Goal: Communication & Community: Answer question/provide support

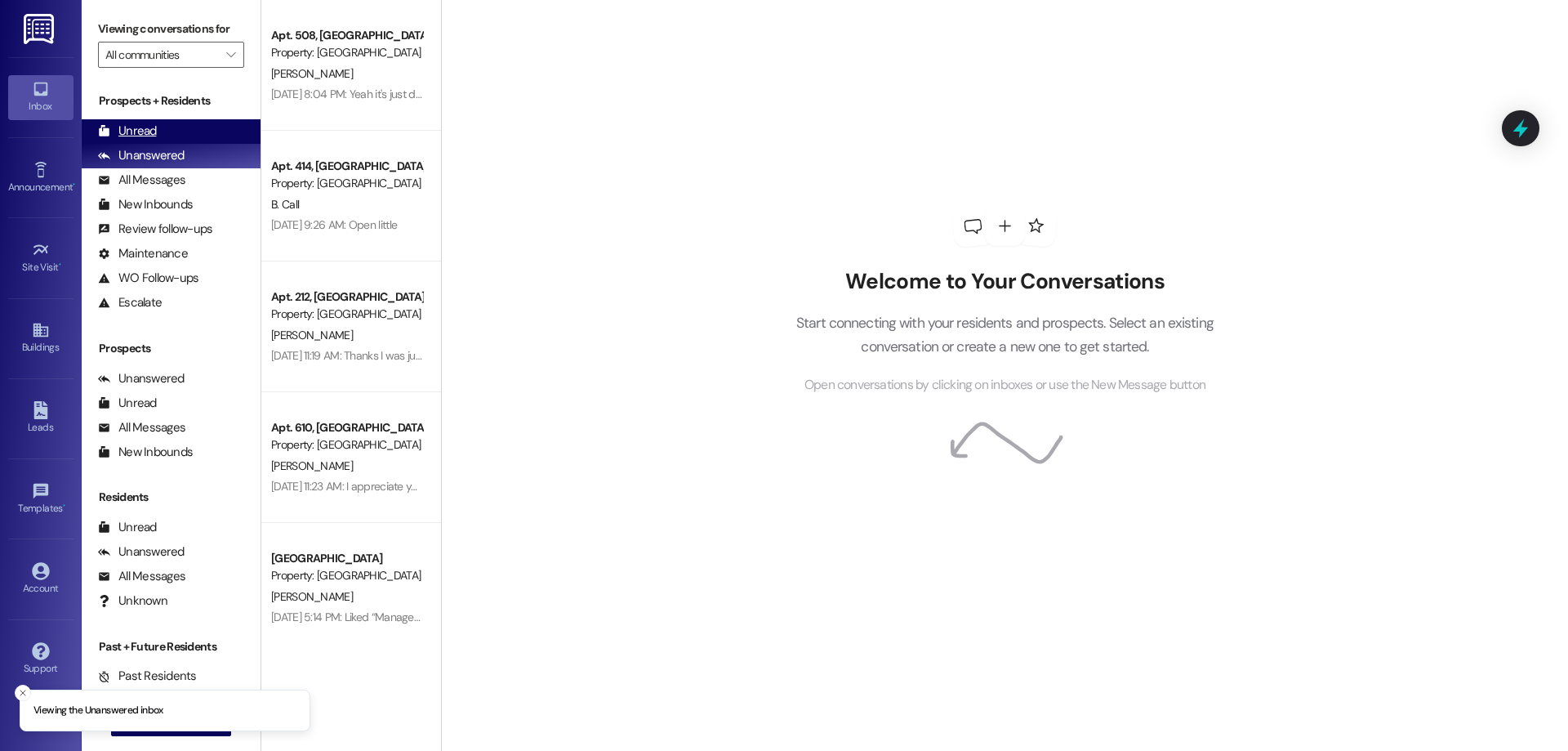
click at [181, 128] on div "Unread (0)" at bounding box center [171, 131] width 179 height 24
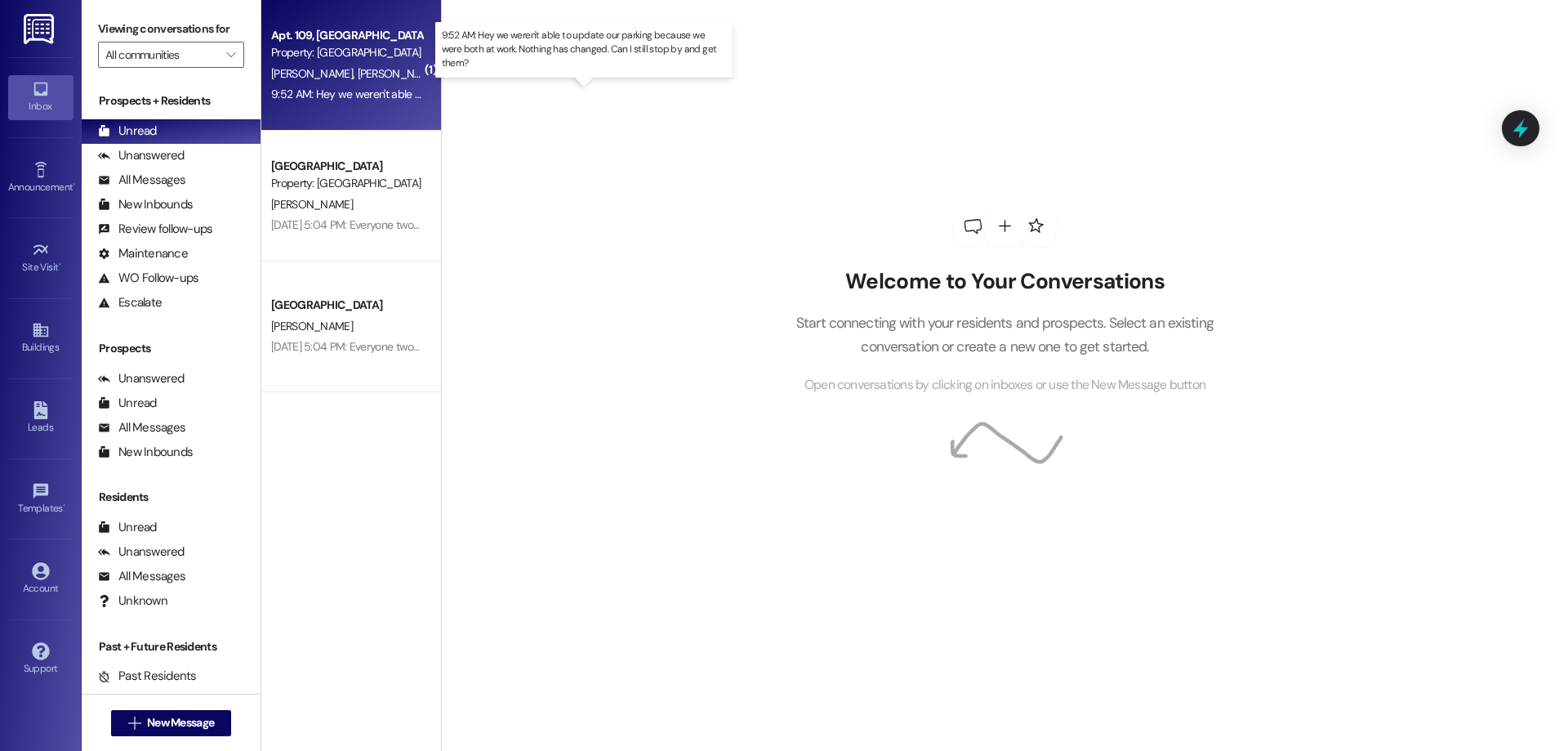
click at [352, 92] on div "9:52 AM: Hey we weren't able to update our parking because we were both at work…" at bounding box center [602, 93] width 660 height 14
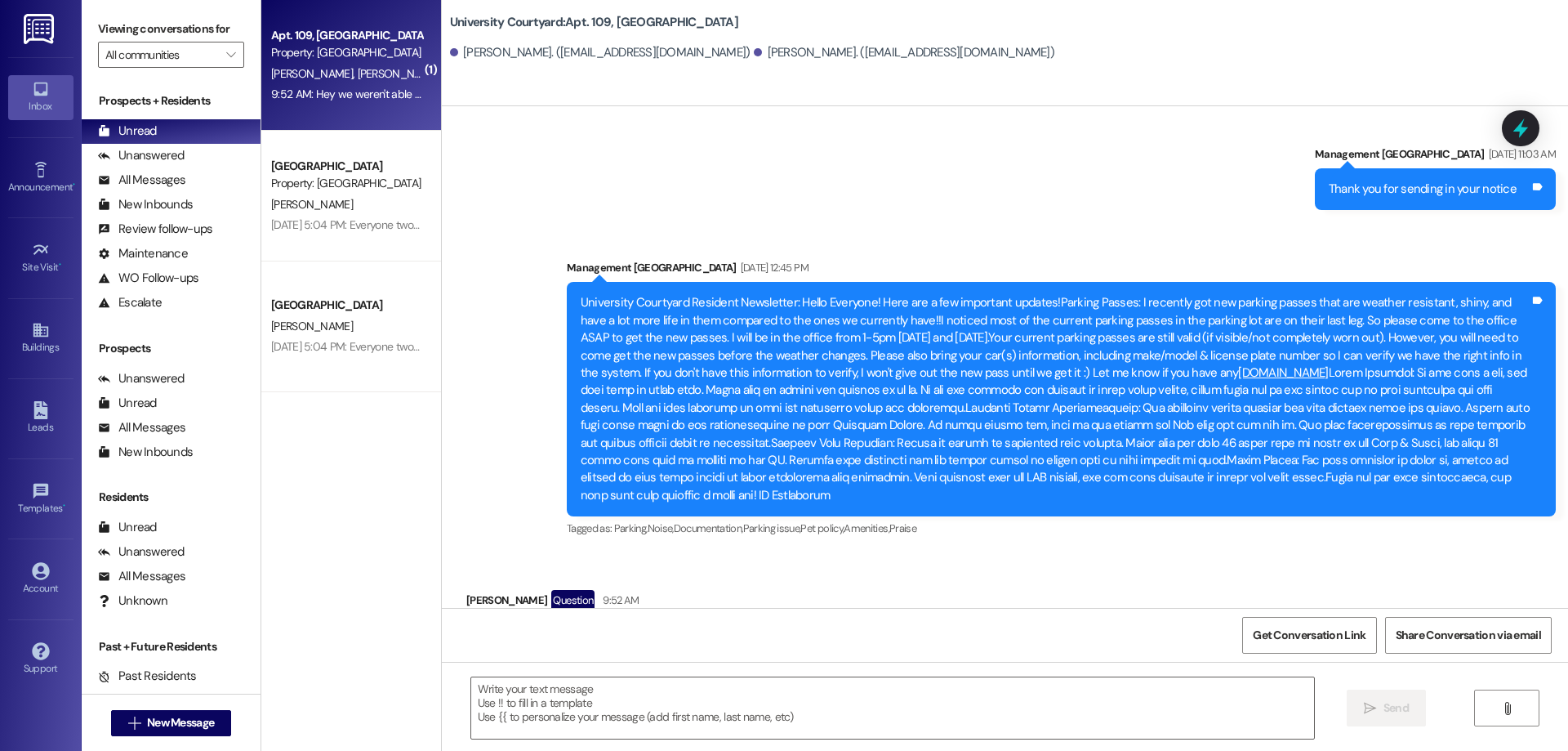
scroll to position [5567, 0]
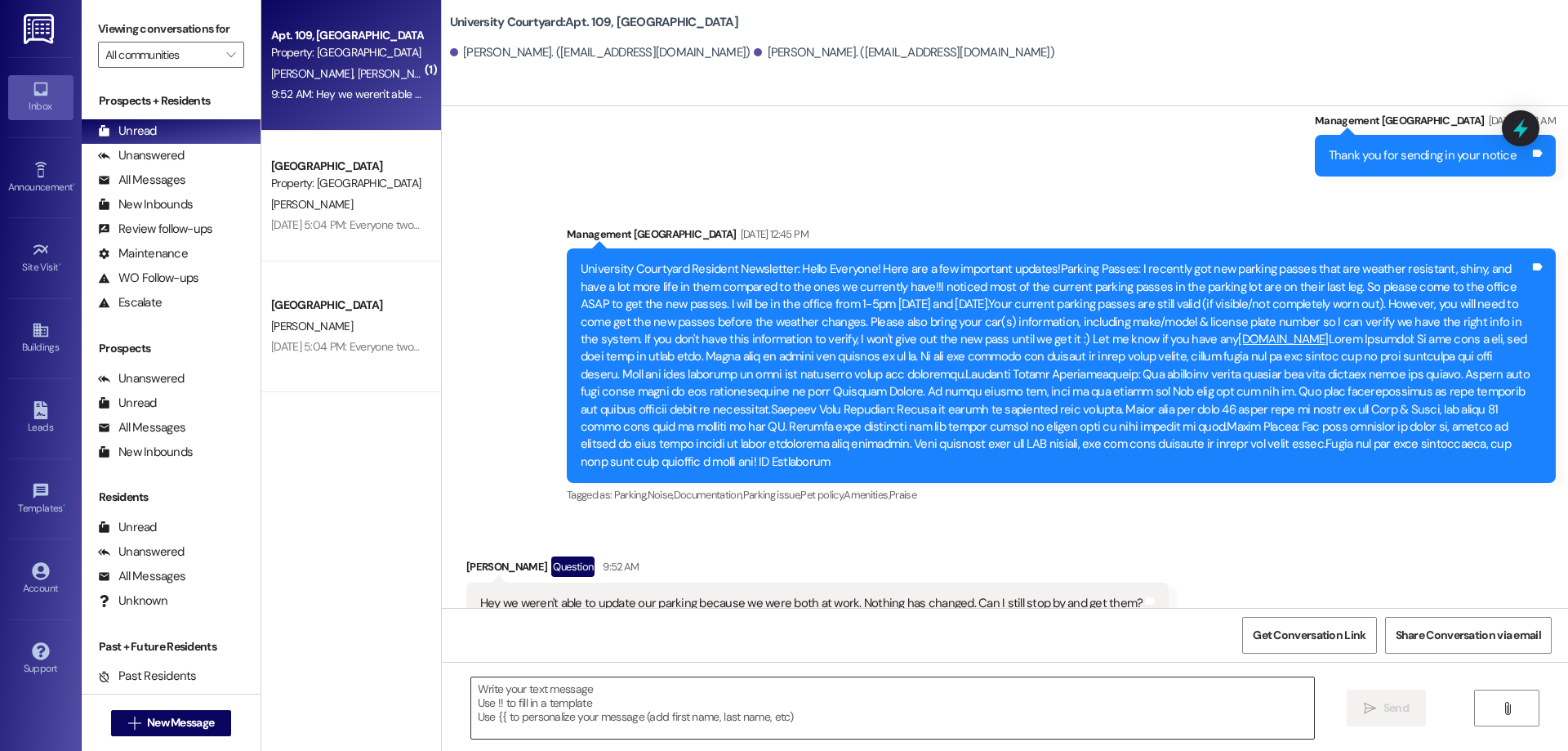
click at [704, 686] on textarea at bounding box center [893, 708] width 843 height 62
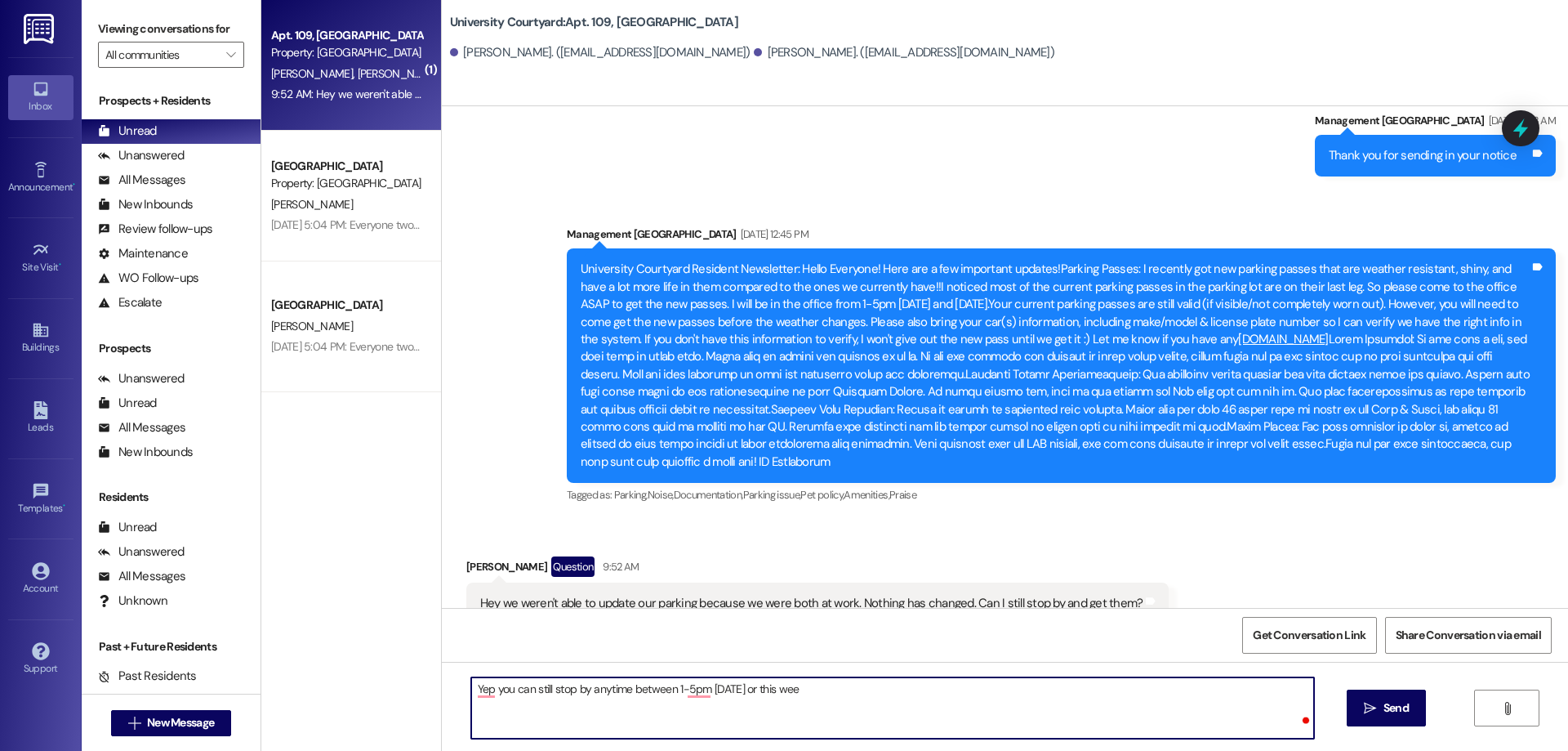
type textarea "Yep you can still stop by anytime between 1-5pm [DATE] or this week"
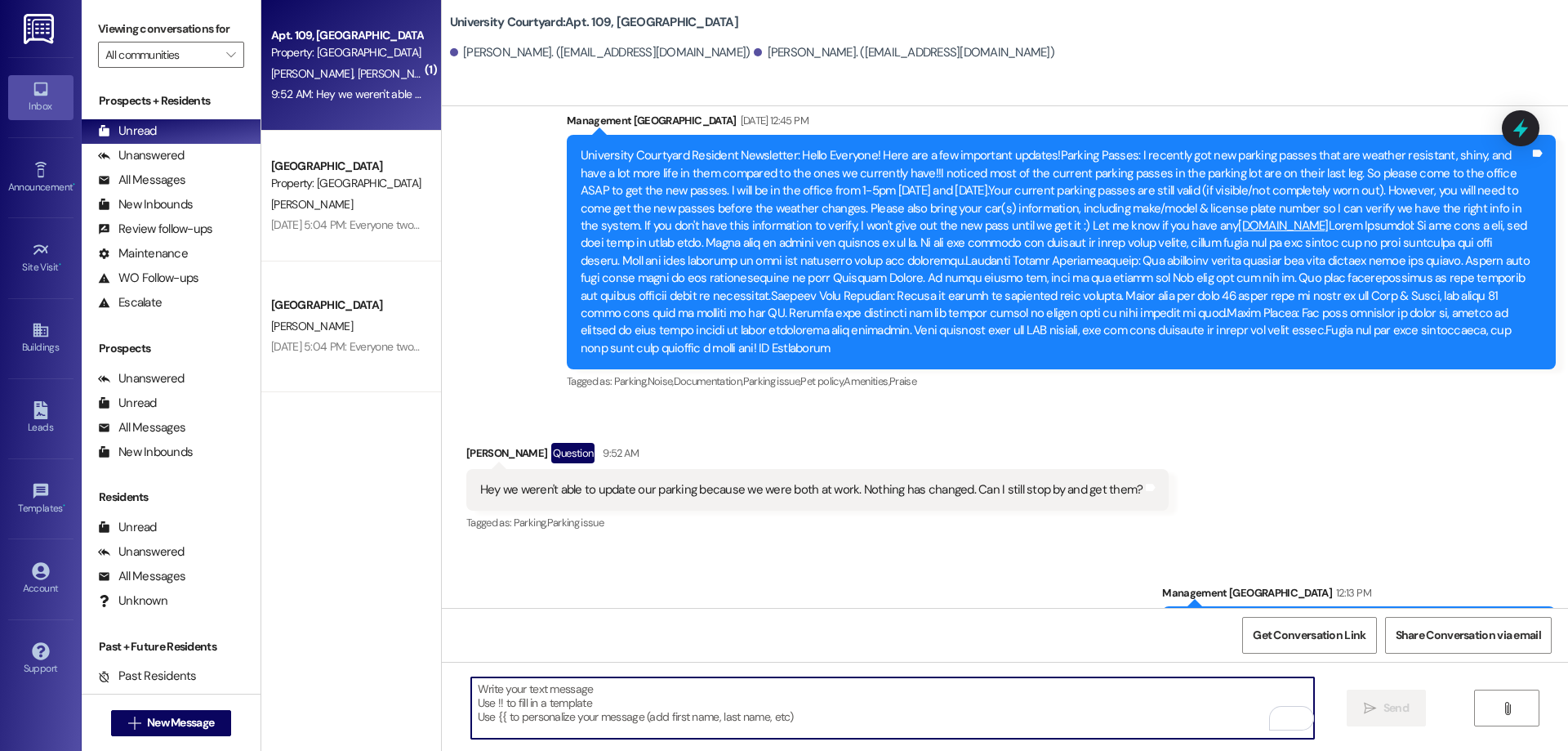
scroll to position [5683, 0]
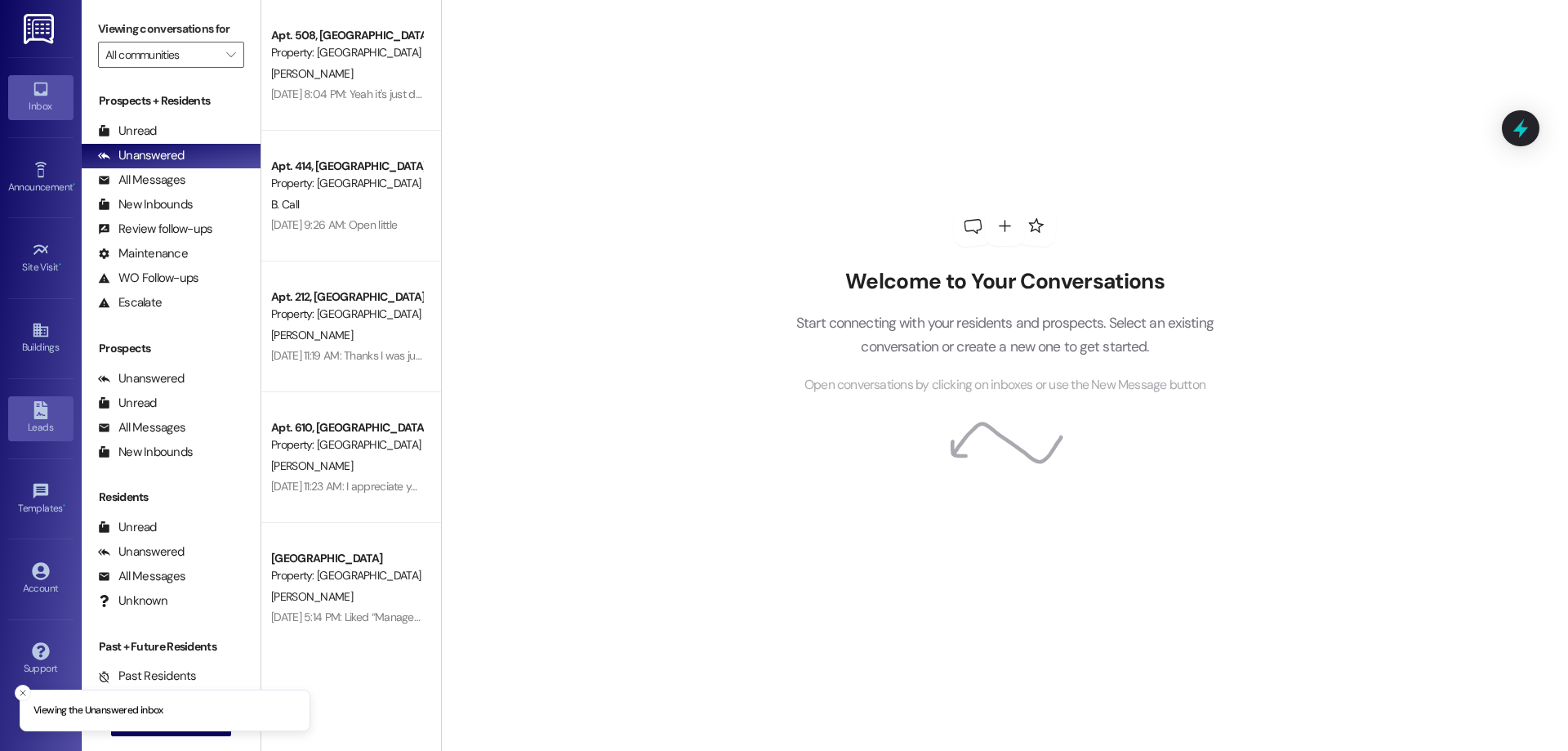
click at [39, 425] on div "Leads" at bounding box center [40, 427] width 82 height 16
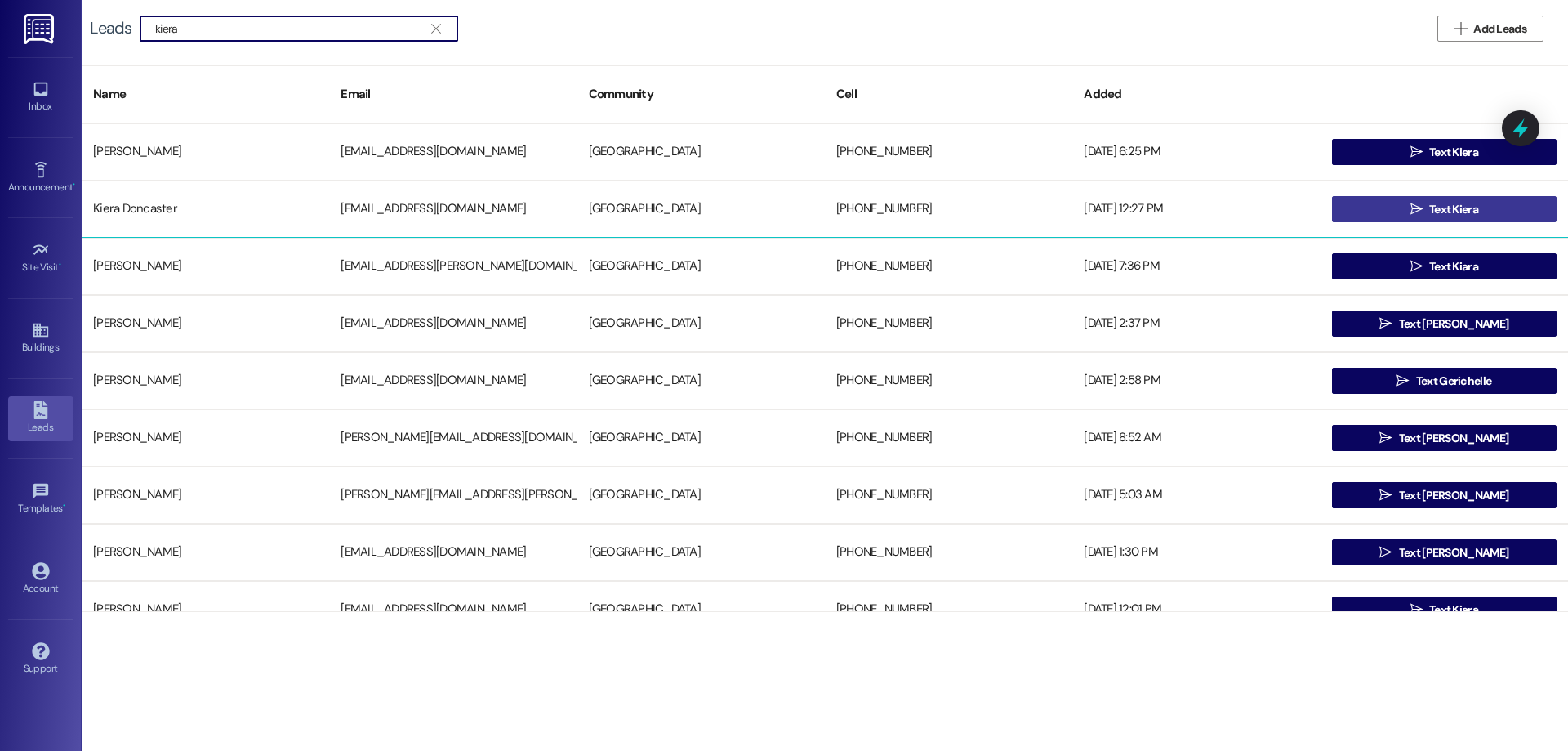
type input "kiera"
drag, startPoint x: 1350, startPoint y: 207, endPoint x: 1332, endPoint y: 206, distance: 18.0
click at [1350, 207] on button " Text Kiera" at bounding box center [1444, 209] width 224 height 26
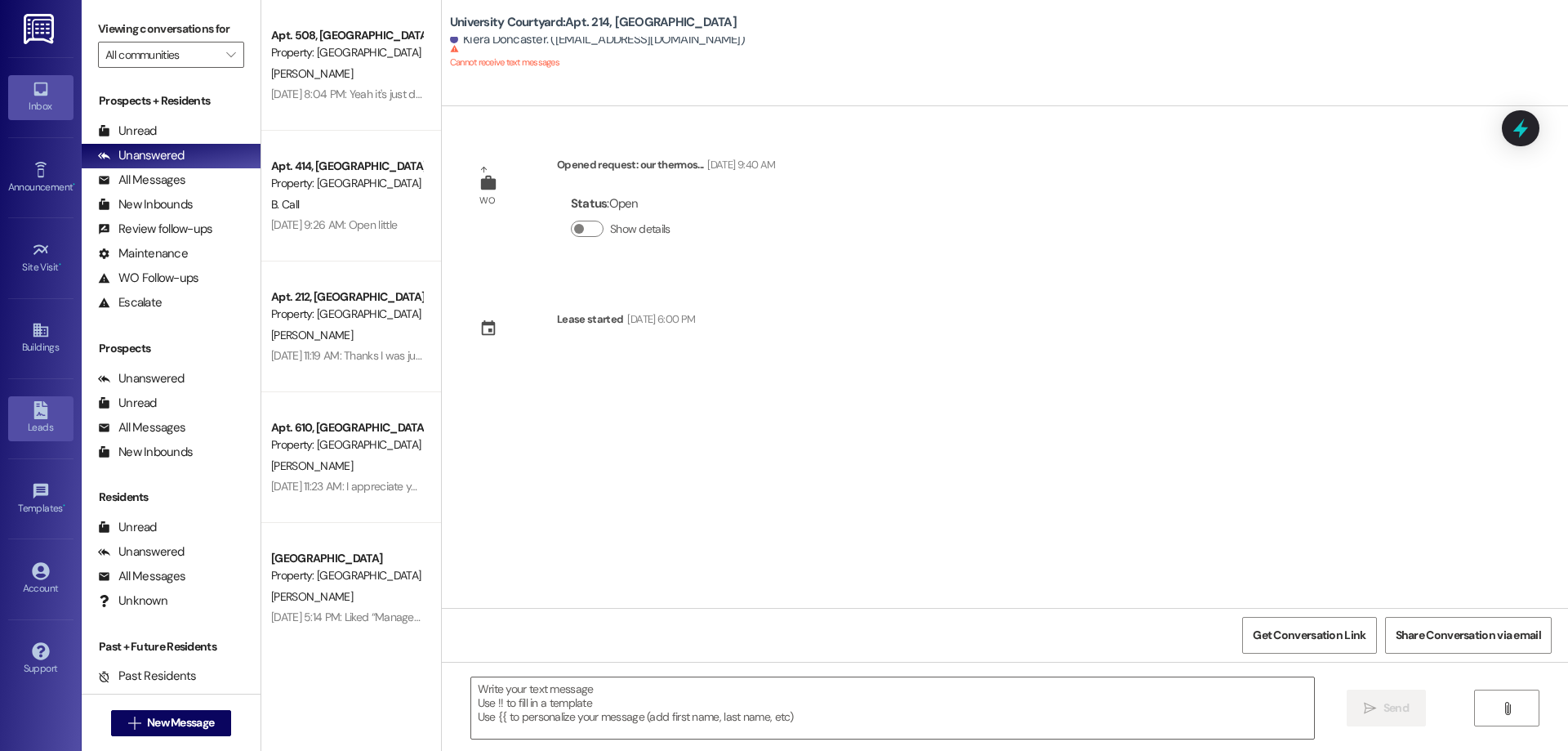
click at [46, 400] on link "Leads" at bounding box center [40, 418] width 65 height 44
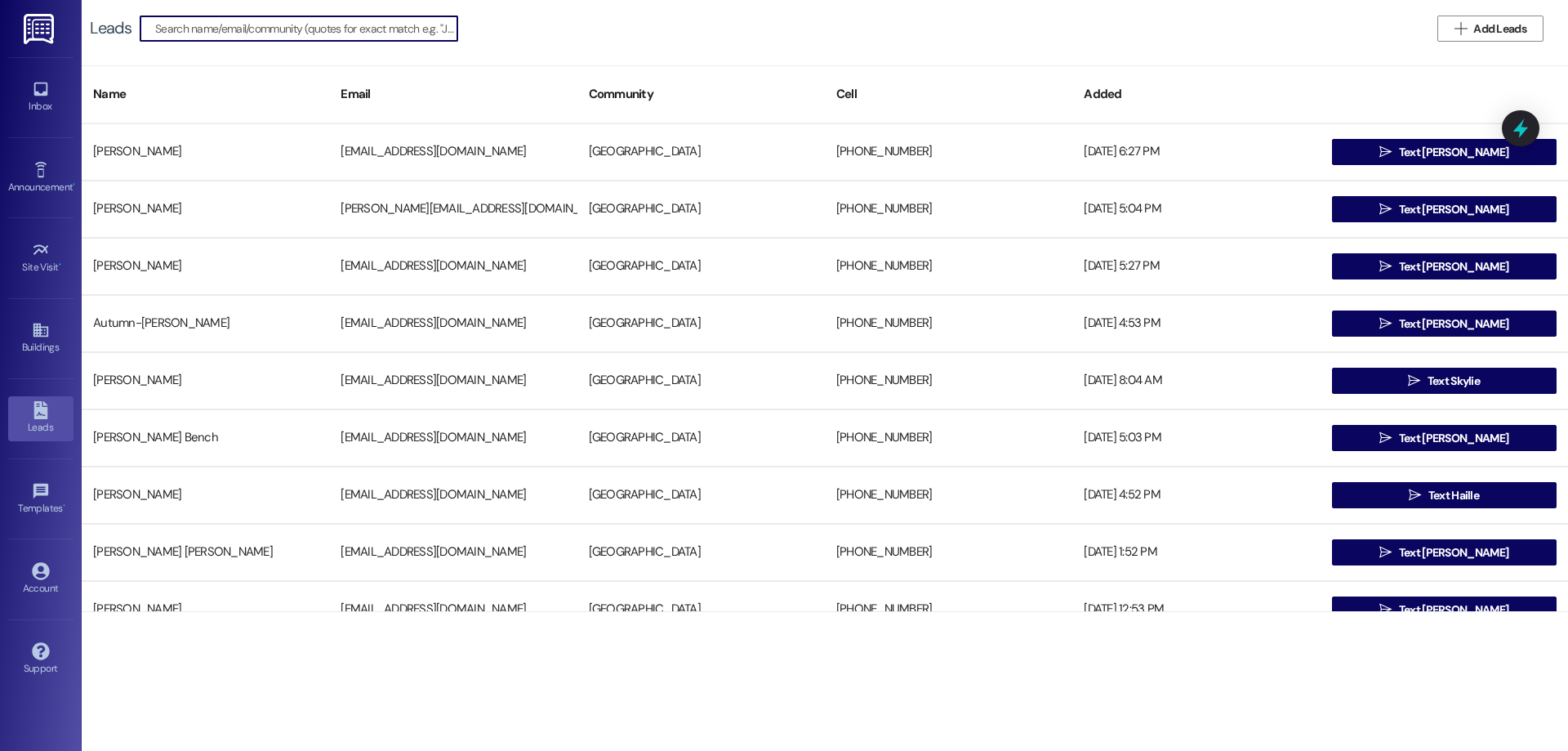
click at [212, 26] on input at bounding box center [306, 29] width 302 height 23
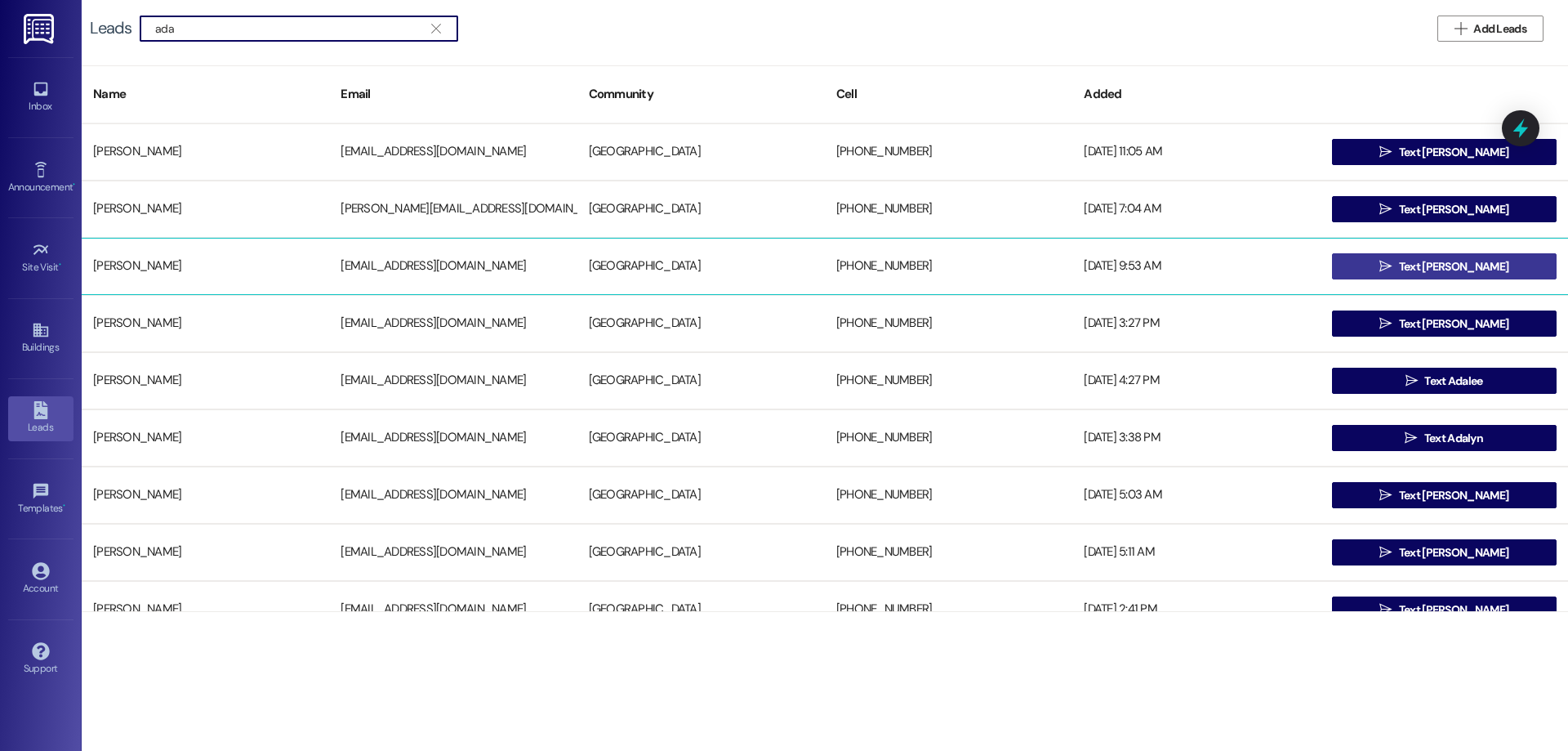
type input "ada"
click at [1495, 265] on button " Text [PERSON_NAME]" at bounding box center [1444, 266] width 224 height 26
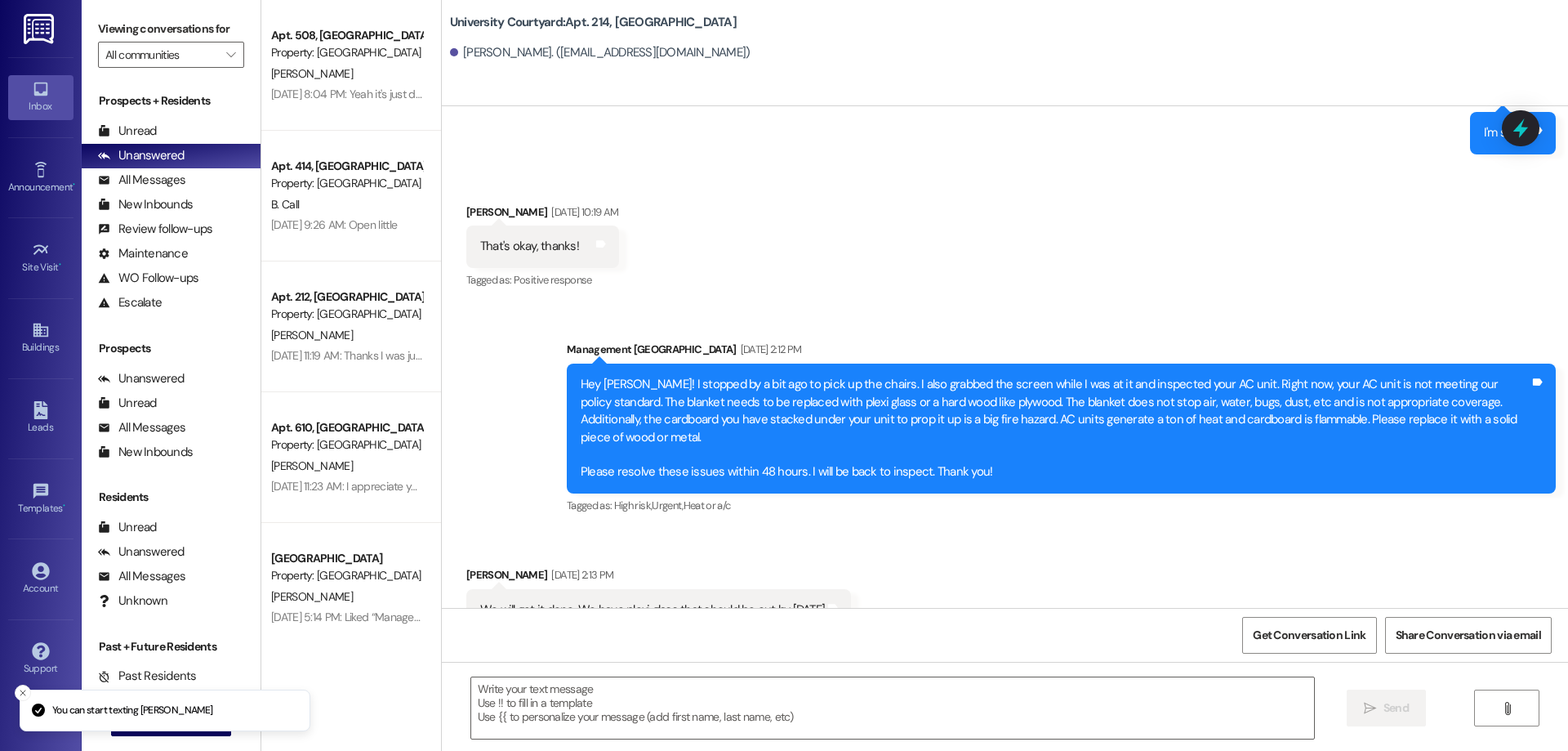
scroll to position [2131, 0]
click at [813, 696] on textarea at bounding box center [893, 708] width 843 height 62
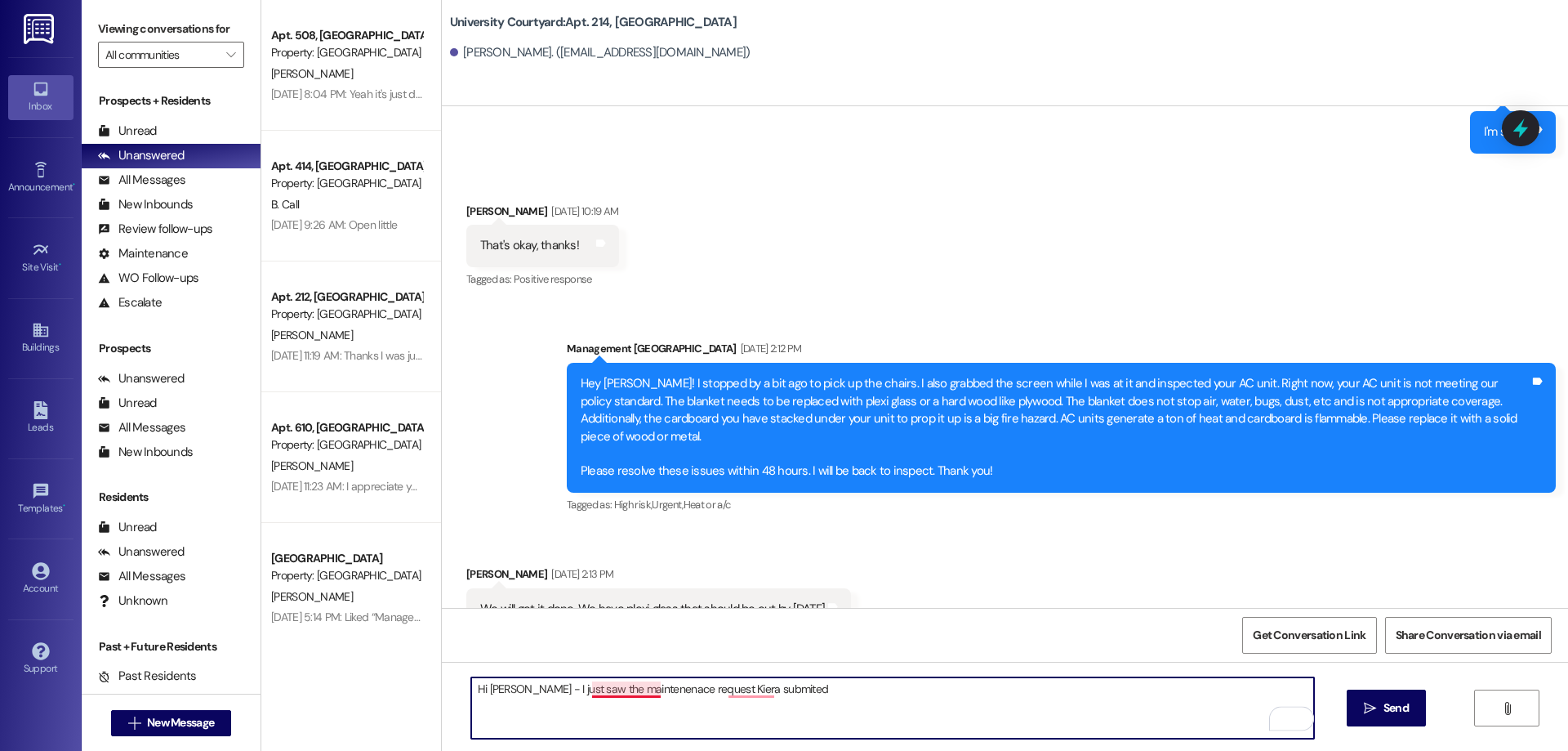
click at [622, 686] on textarea "Hi [PERSON_NAME] - I just saw the maintenenace request Kiera submited" at bounding box center [893, 708] width 843 height 62
click at [749, 684] on textarea "Hi [PERSON_NAME] - I just saw the maintenance request [PERSON_NAME] submited" at bounding box center [893, 708] width 843 height 62
click at [746, 685] on textarea "Hi [PERSON_NAME] - I just saw the maintenance request [PERSON_NAME] submited" at bounding box center [893, 708] width 843 height 62
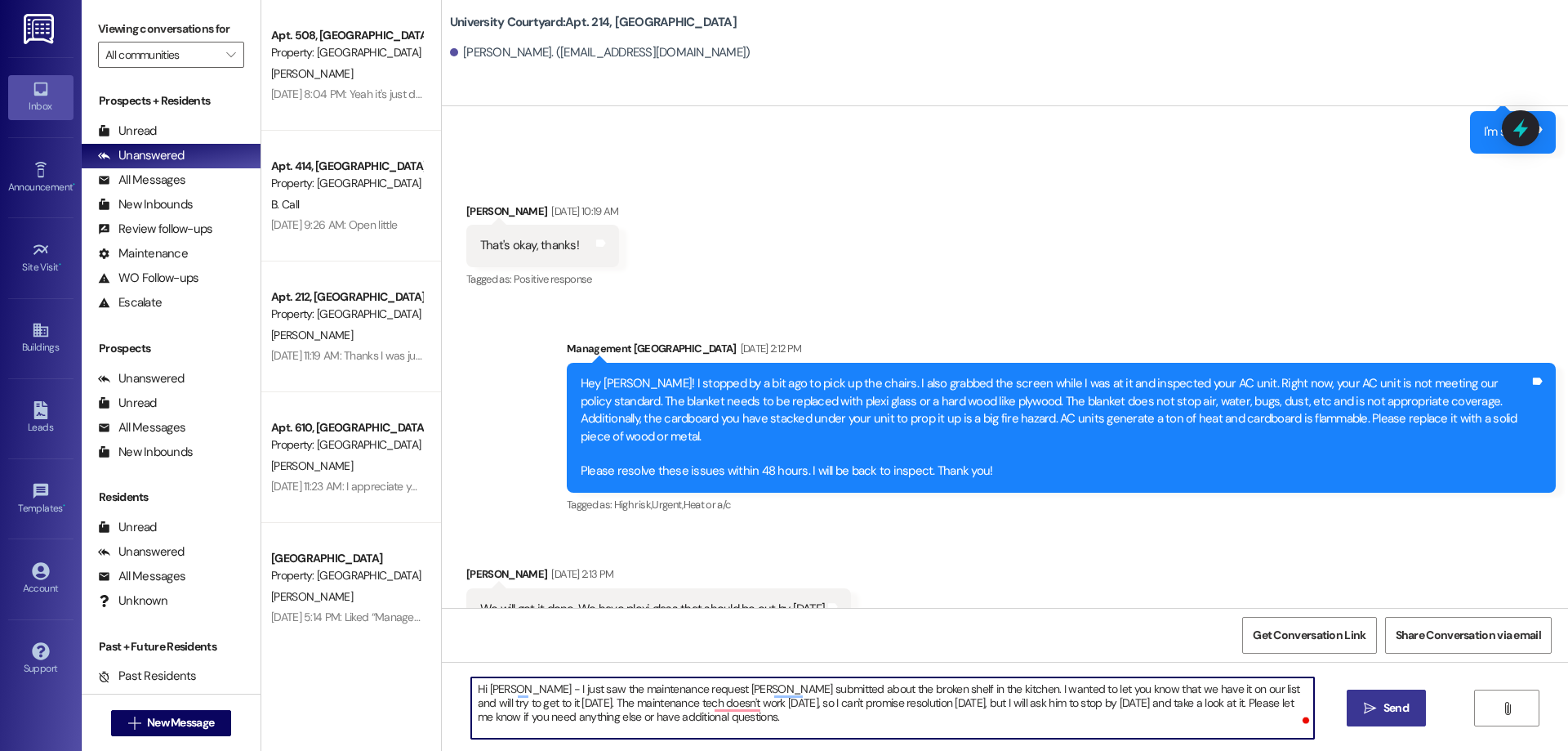
type textarea "Hi [PERSON_NAME] - I just saw the maintenance request [PERSON_NAME] submitted a…"
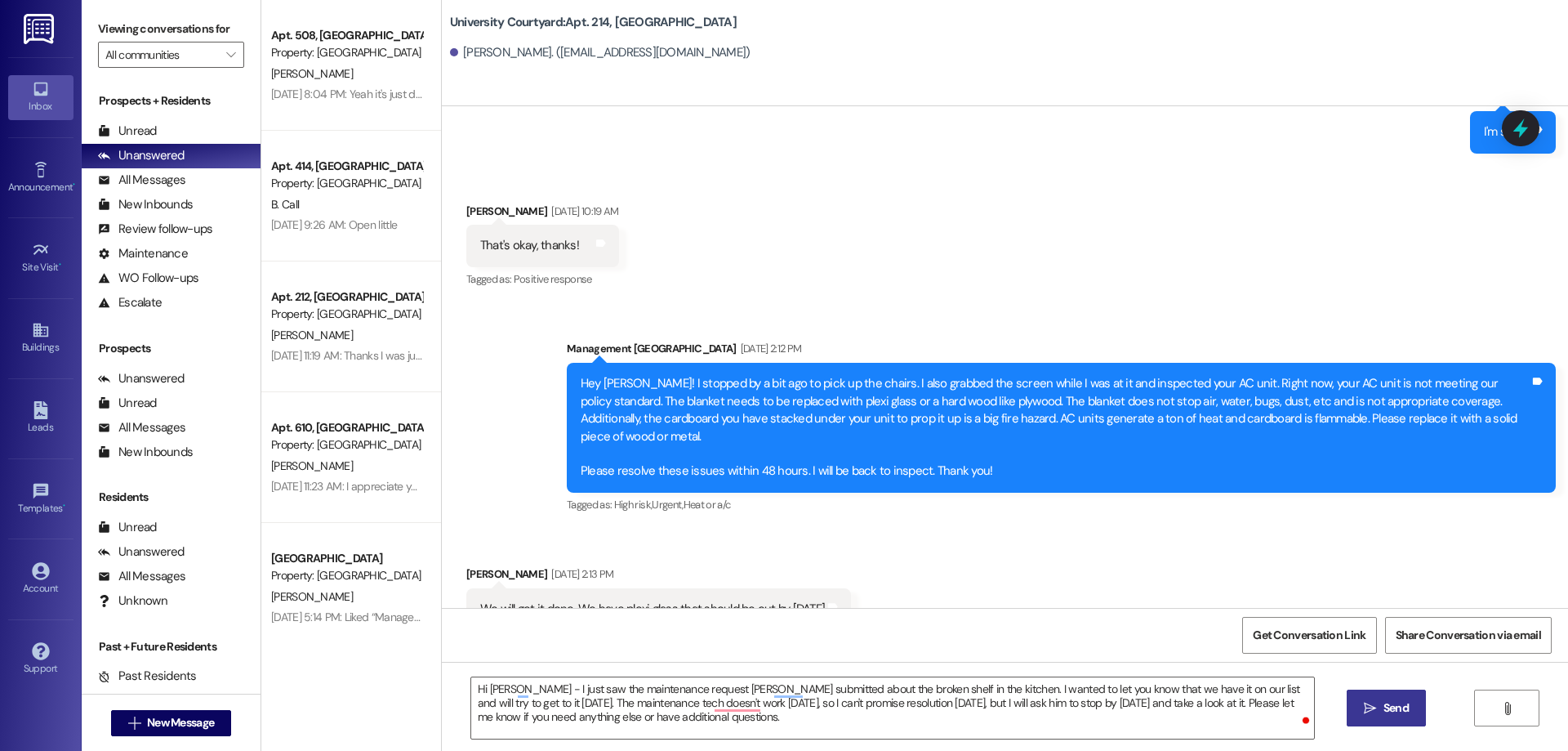
click at [1391, 709] on span "Send" at bounding box center [1396, 708] width 25 height 17
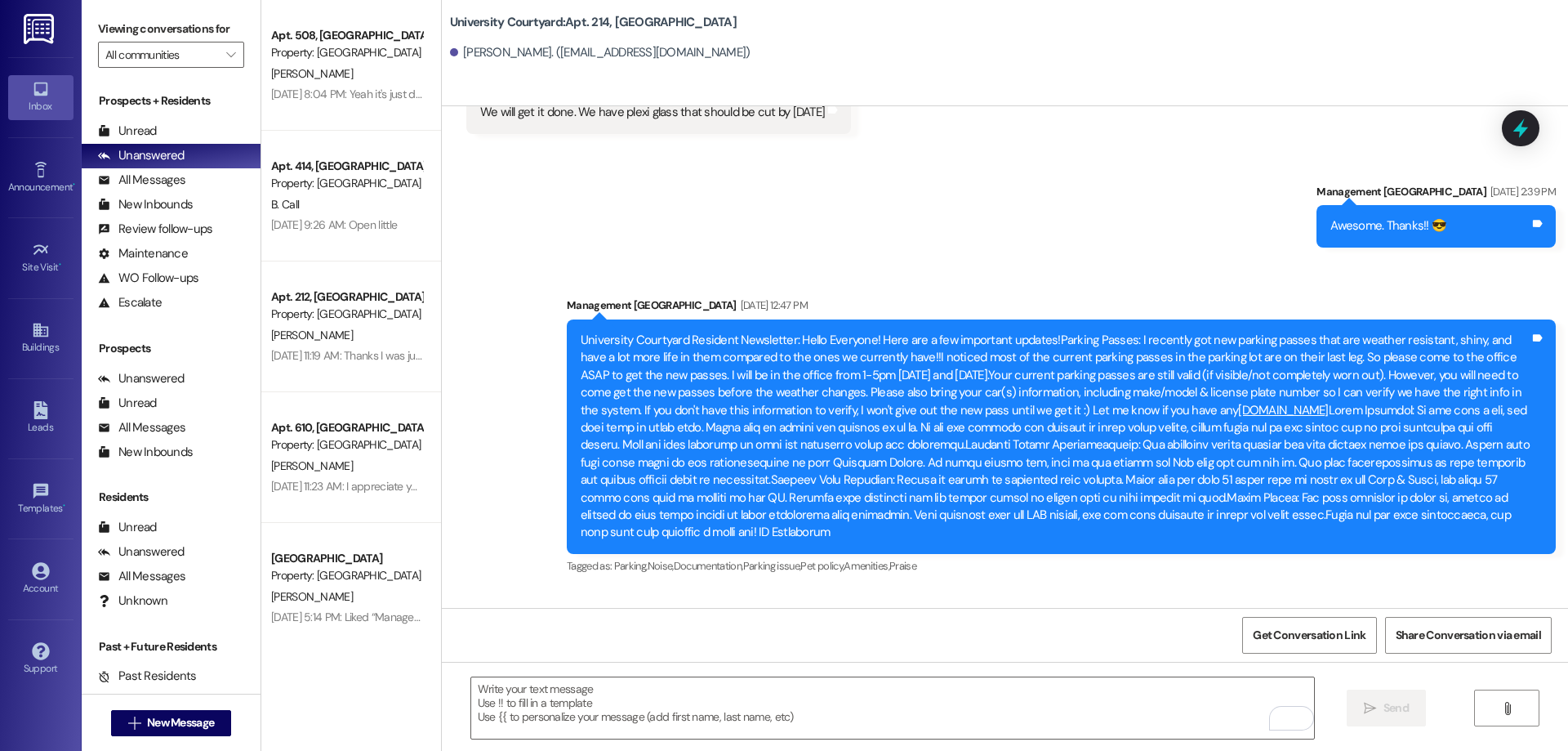
scroll to position [2706, 0]
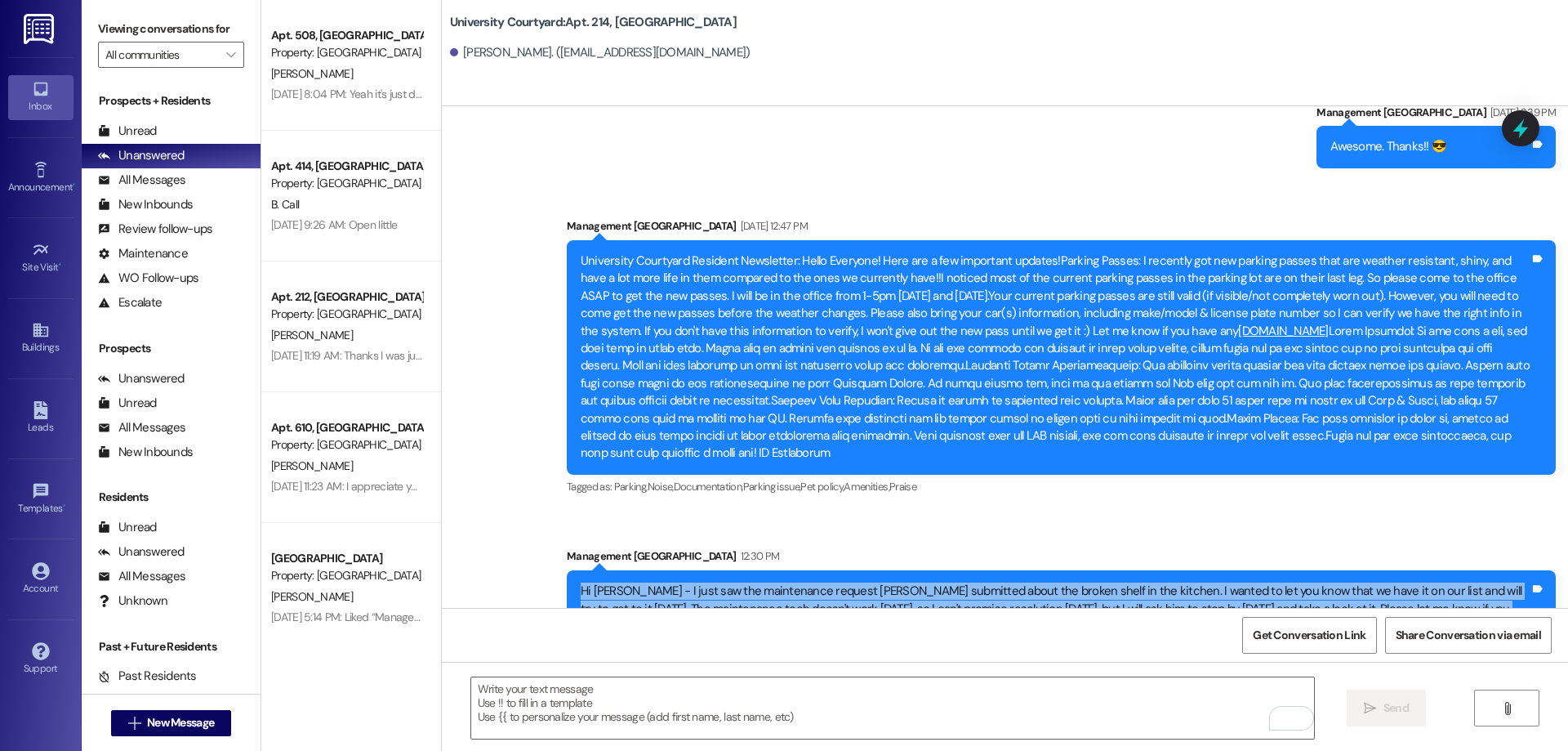
drag, startPoint x: 735, startPoint y: 574, endPoint x: 566, endPoint y: 534, distance: 173.7
click at [567, 570] on div "Hi [PERSON_NAME] - I just saw the maintenance request [PERSON_NAME] submitted a…" at bounding box center [1061, 609] width 989 height 77
copy div "Hi [PERSON_NAME] - I just saw the maintenance request [PERSON_NAME] submitted a…"
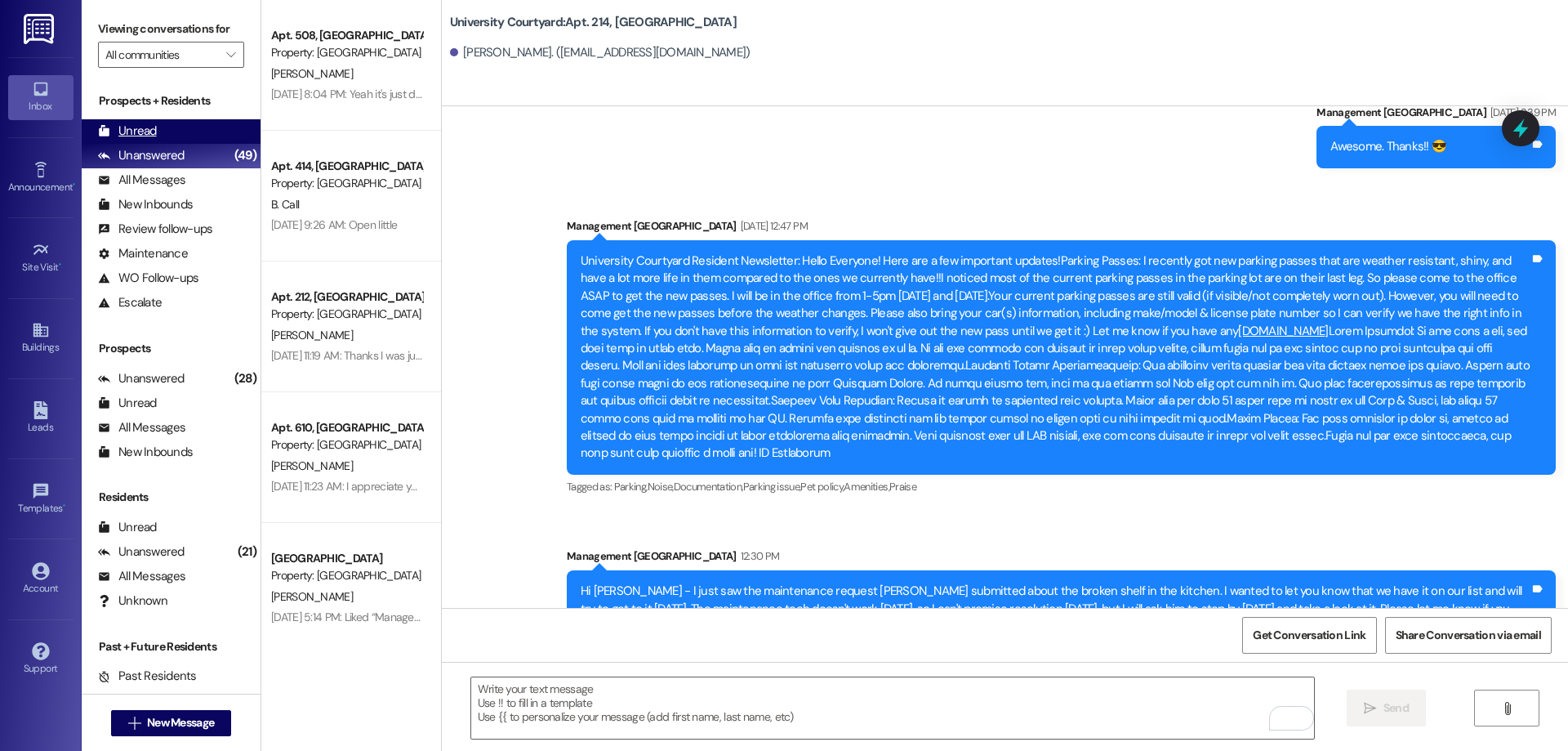
click at [117, 123] on div "Unread" at bounding box center [127, 131] width 59 height 17
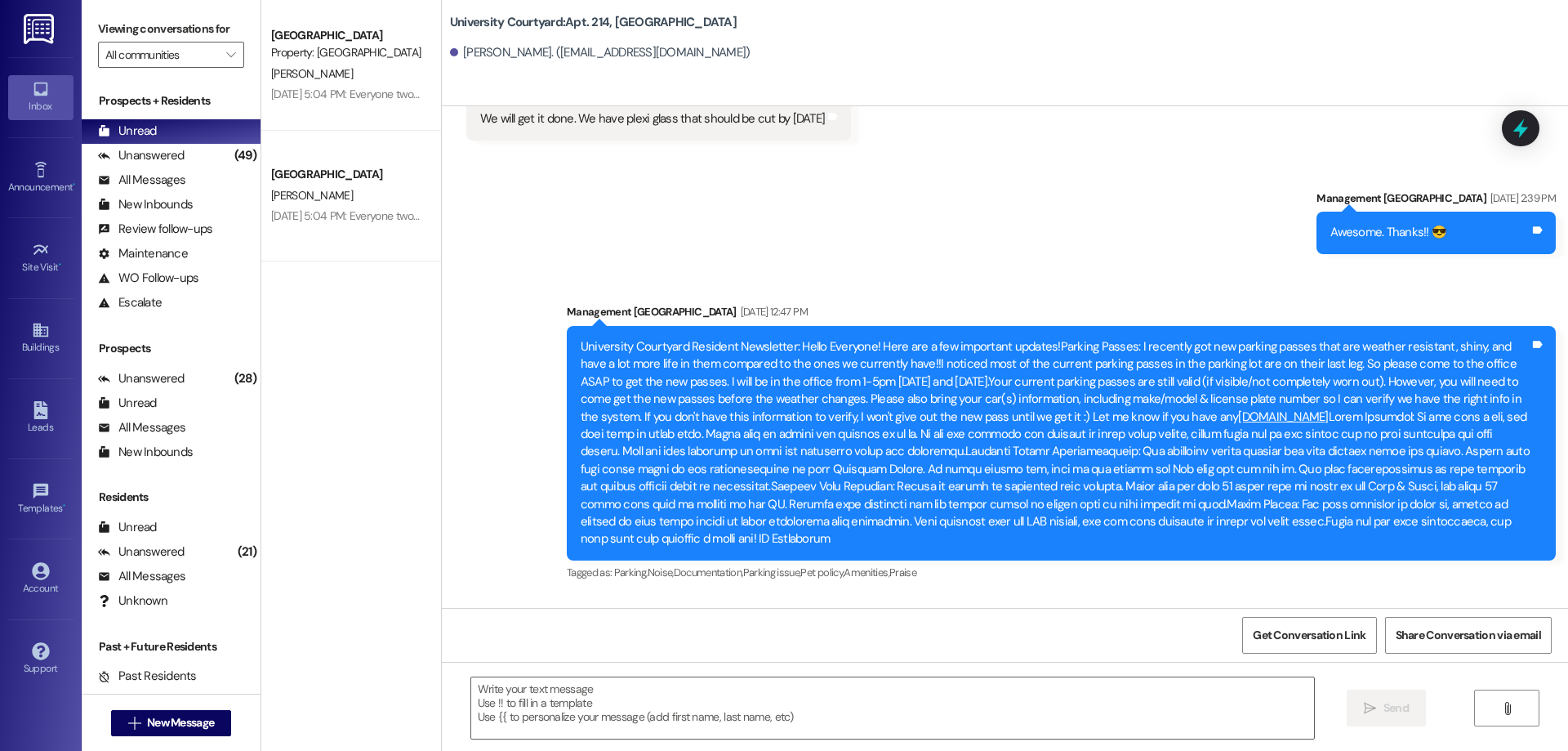
scroll to position [2731, 0]
